Goal: Task Accomplishment & Management: Manage account settings

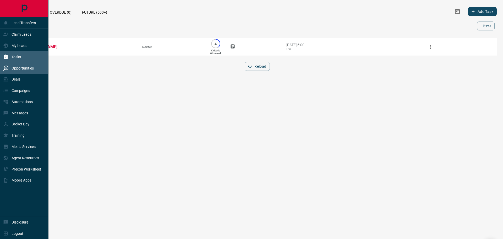
click at [20, 66] on p "Opportunities" at bounding box center [23, 68] width 22 height 4
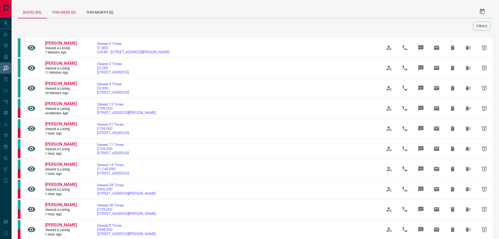
click at [62, 14] on div "This Week (0)" at bounding box center [64, 11] width 34 height 13
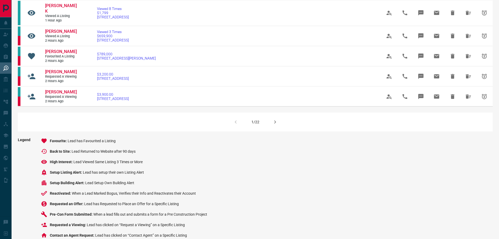
scroll to position [341, 0]
click at [273, 125] on icon "button" at bounding box center [275, 121] width 6 height 6
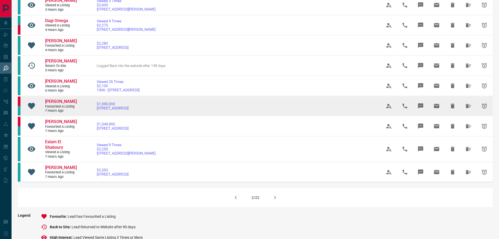
scroll to position [288, 0]
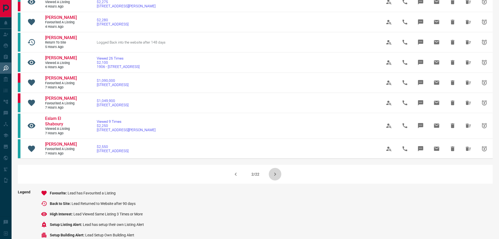
click at [275, 177] on icon "button" at bounding box center [275, 174] width 6 height 6
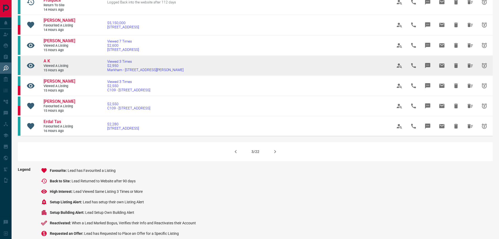
scroll to position [341, 0]
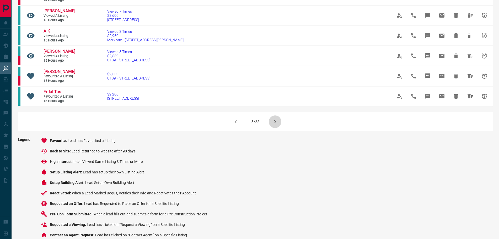
click at [275, 123] on icon "button" at bounding box center [275, 121] width 6 height 6
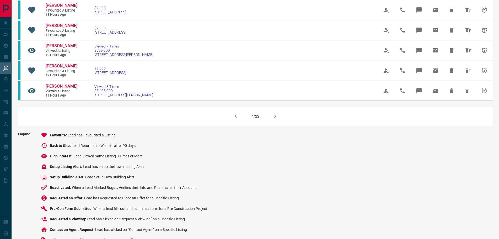
click at [276, 119] on icon "button" at bounding box center [275, 116] width 6 height 6
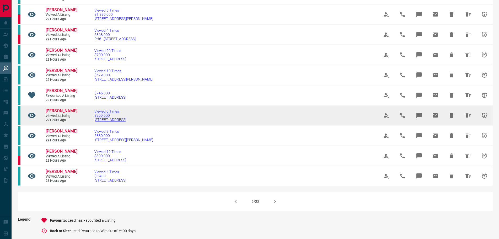
scroll to position [288, 0]
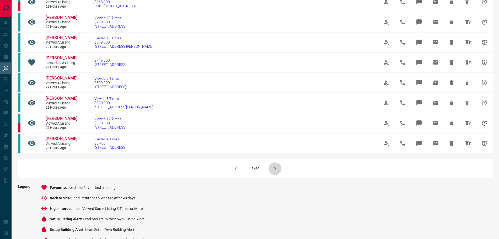
drag, startPoint x: 272, startPoint y: 190, endPoint x: 255, endPoint y: 181, distance: 18.4
click at [271, 175] on button "button" at bounding box center [275, 168] width 13 height 13
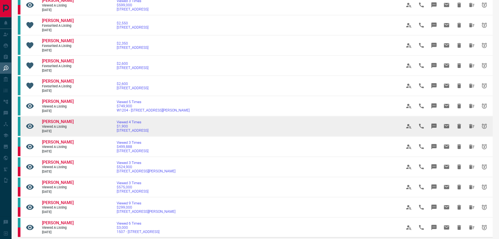
scroll to position [262, 0]
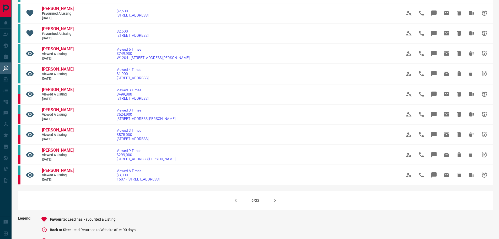
click at [272, 199] on icon "button" at bounding box center [275, 200] width 6 height 6
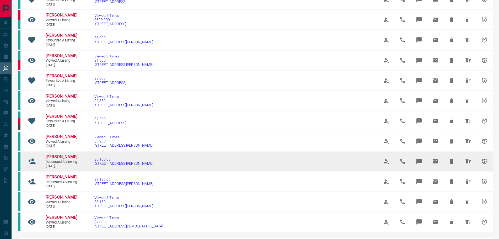
scroll to position [236, 0]
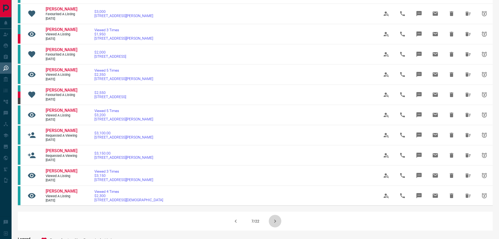
click at [274, 223] on icon "button" at bounding box center [275, 220] width 2 height 3
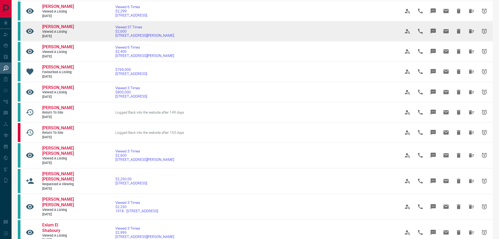
scroll to position [184, 0]
